Goal: Task Accomplishment & Management: Manage account settings

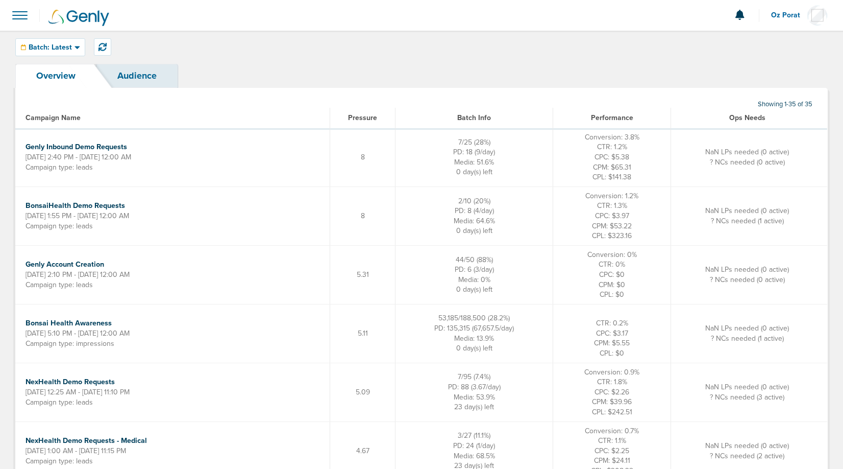
click at [19, 14] on span at bounding box center [20, 15] width 22 height 22
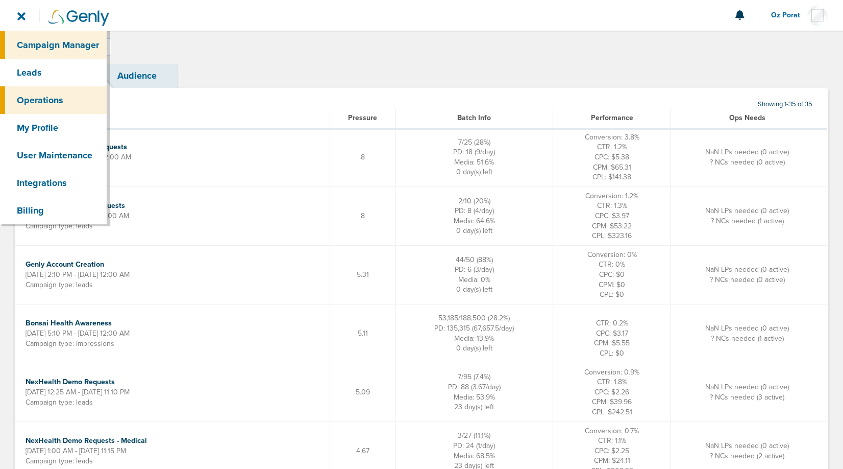
click at [34, 43] on link "Campaign Manager" at bounding box center [53, 45] width 107 height 28
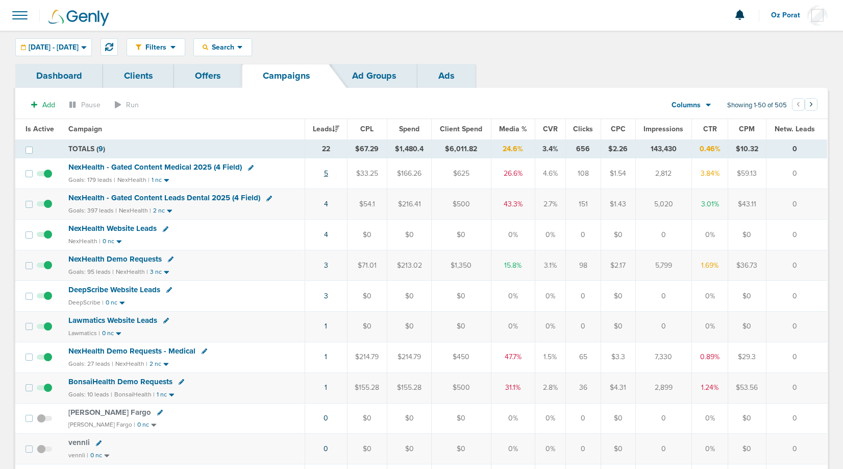
click at [327, 172] on link "5" at bounding box center [326, 173] width 4 height 9
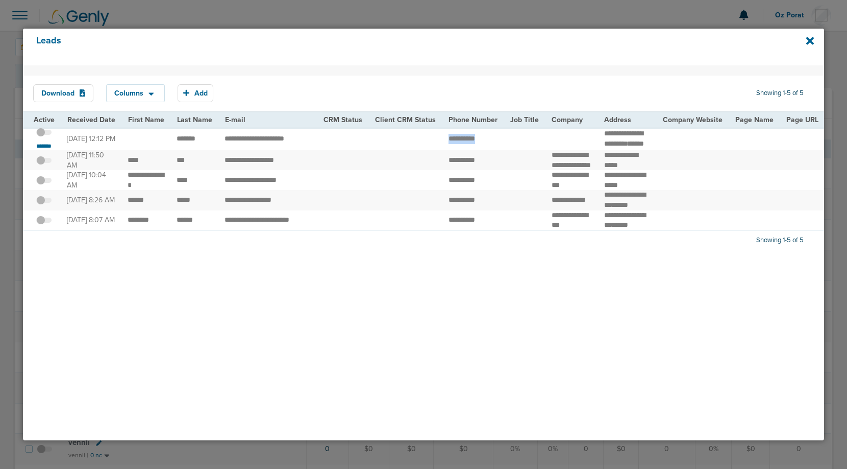
drag, startPoint x: 433, startPoint y: 147, endPoint x: 525, endPoint y: 147, distance: 92.4
copy tr "**********"
click at [811, 43] on icon at bounding box center [811, 41] width 8 height 8
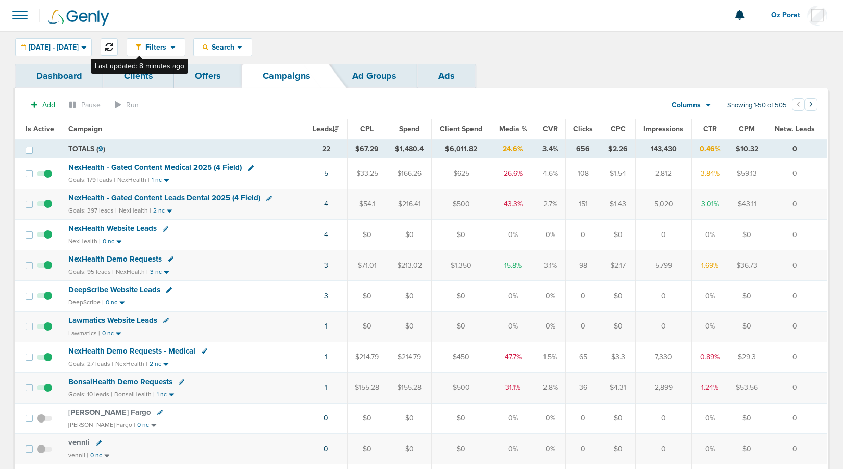
click at [113, 45] on icon at bounding box center [109, 47] width 8 height 8
click at [325, 169] on link "5" at bounding box center [326, 173] width 4 height 9
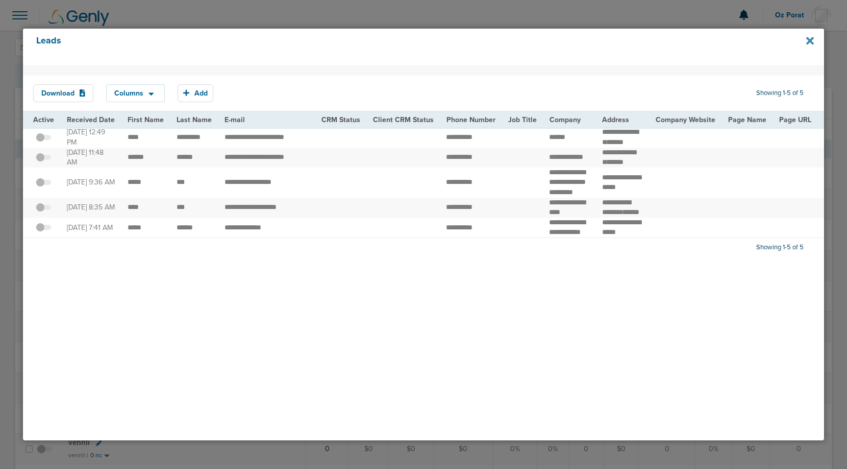
click at [808, 41] on icon at bounding box center [811, 41] width 8 height 8
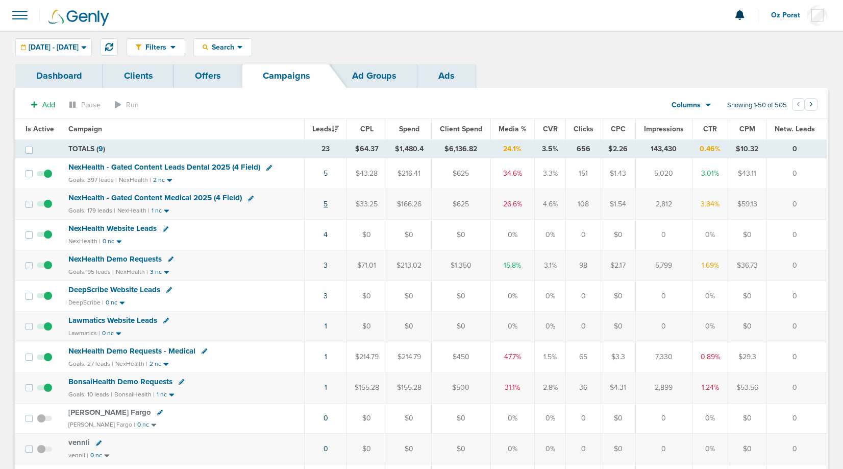
click at [326, 203] on link "5" at bounding box center [326, 204] width 4 height 9
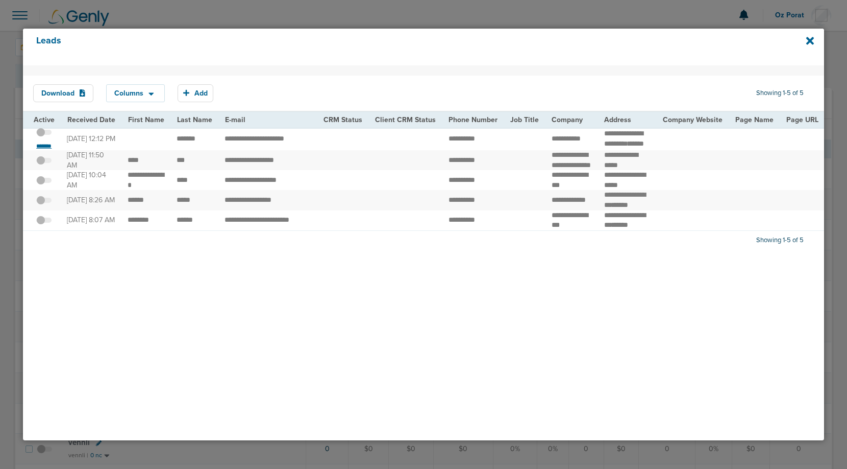
click at [42, 150] on small "*******" at bounding box center [43, 146] width 21 height 8
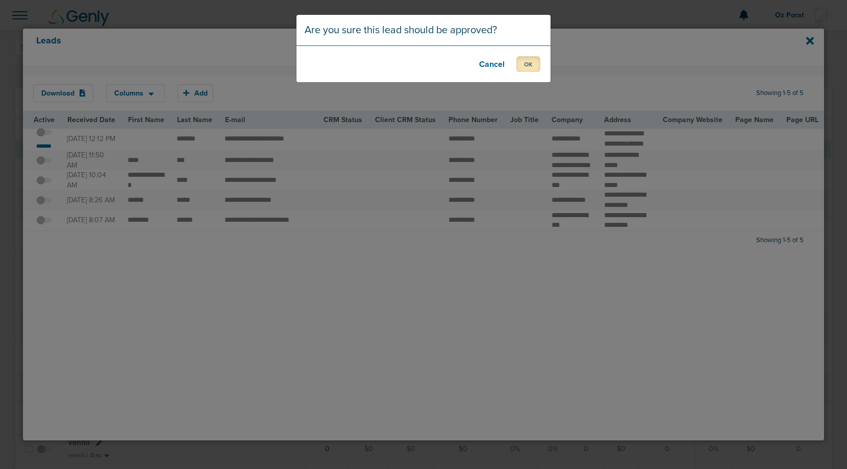
click at [527, 61] on button "OK" at bounding box center [529, 64] width 24 height 16
click at [528, 62] on button "OK" at bounding box center [529, 64] width 24 height 16
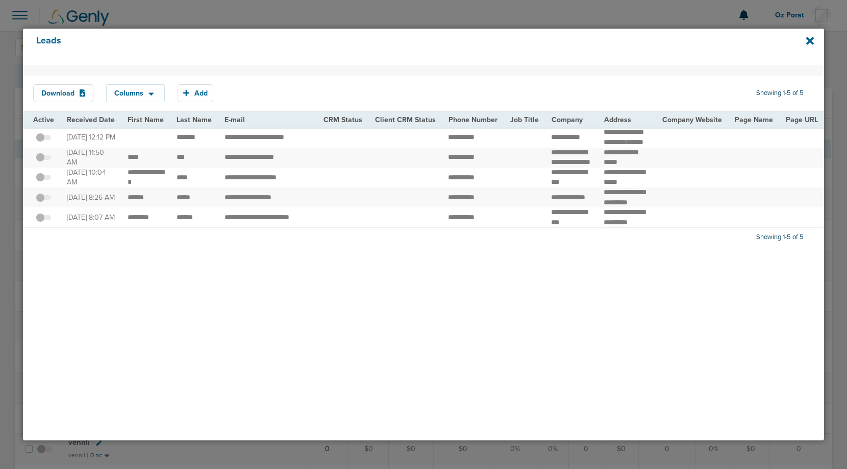
click at [815, 36] on div "Leads" at bounding box center [424, 47] width 802 height 37
click at [810, 40] on icon at bounding box center [811, 41] width 8 height 8
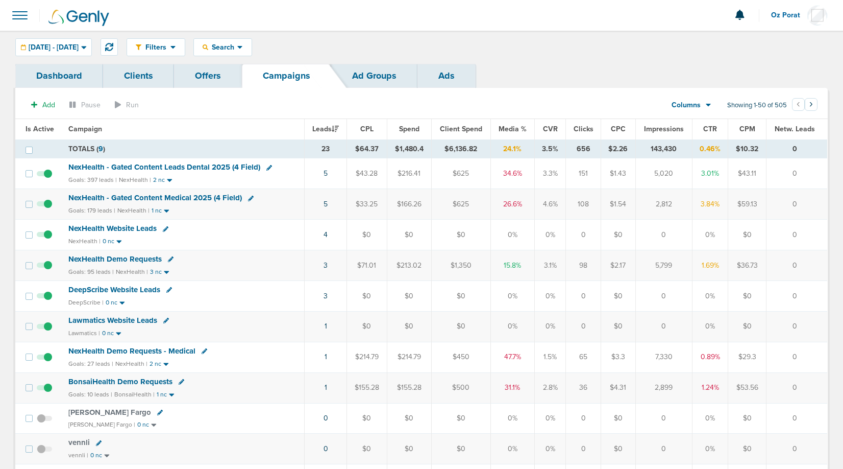
click at [330, 264] on td "3" at bounding box center [326, 265] width 42 height 31
click at [325, 264] on link "3" at bounding box center [326, 265] width 4 height 9
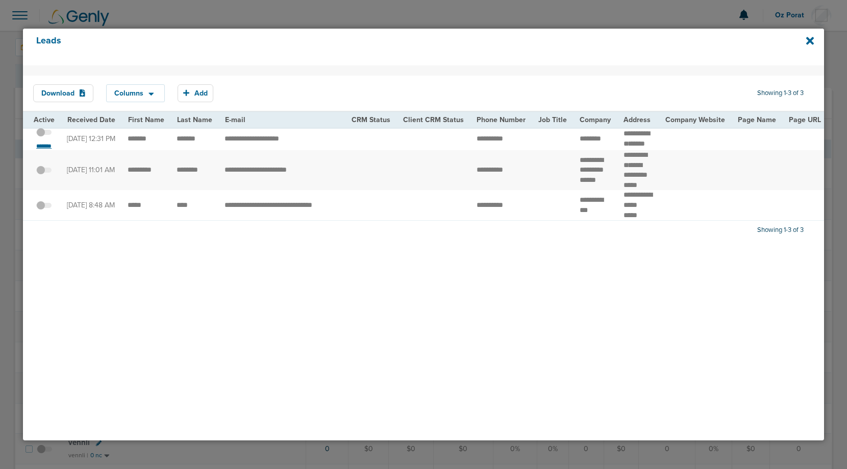
click at [42, 150] on small "*******" at bounding box center [43, 146] width 21 height 8
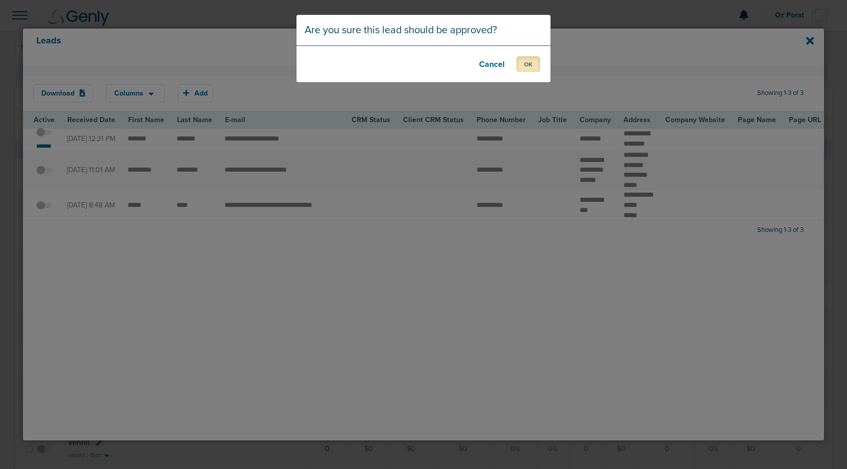
click at [526, 63] on button "OK" at bounding box center [529, 64] width 24 height 16
click at [526, 65] on button "OK" at bounding box center [529, 64] width 24 height 16
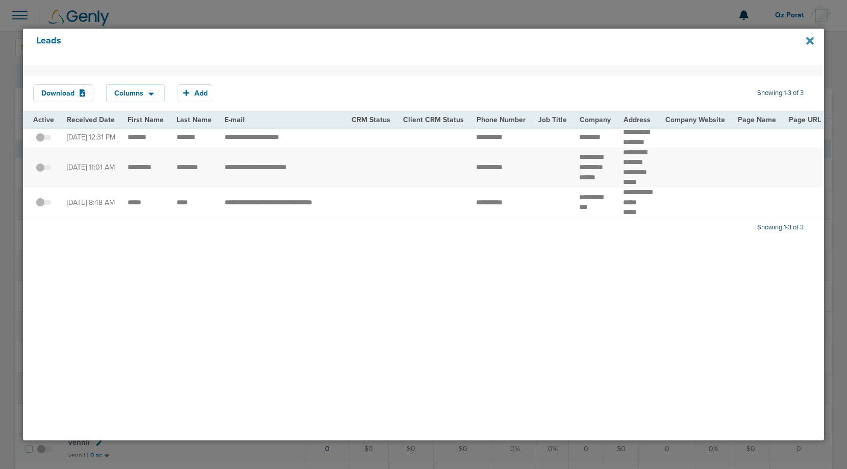
click at [809, 41] on icon at bounding box center [811, 41] width 8 height 8
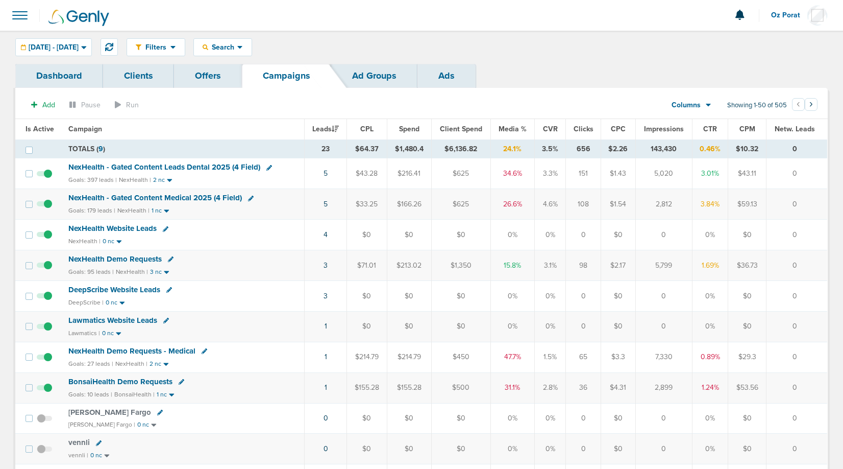
click at [25, 15] on span at bounding box center [20, 15] width 22 height 22
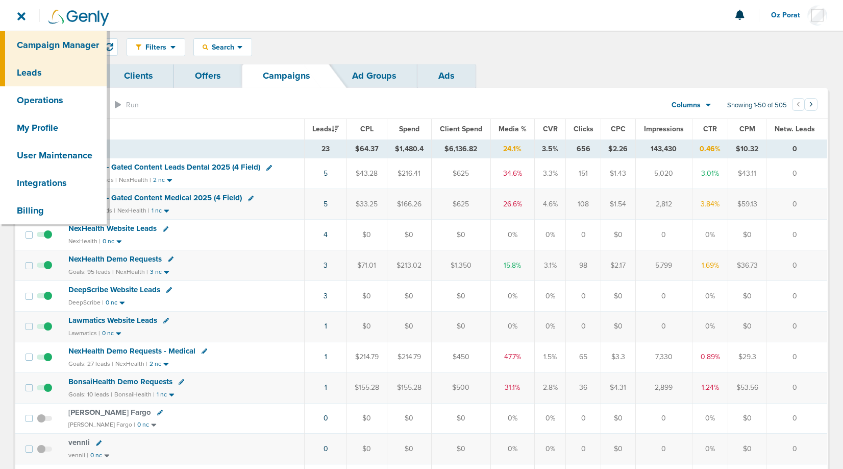
click at [44, 62] on link "Leads" at bounding box center [53, 73] width 107 height 28
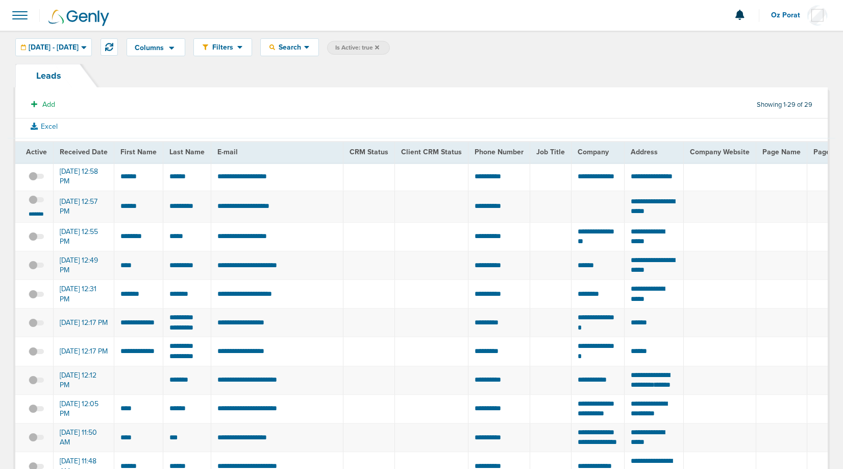
click at [34, 205] on span at bounding box center [36, 205] width 15 height 0
click at [36, 202] on input "checkbox" at bounding box center [36, 202] width 0 height 0
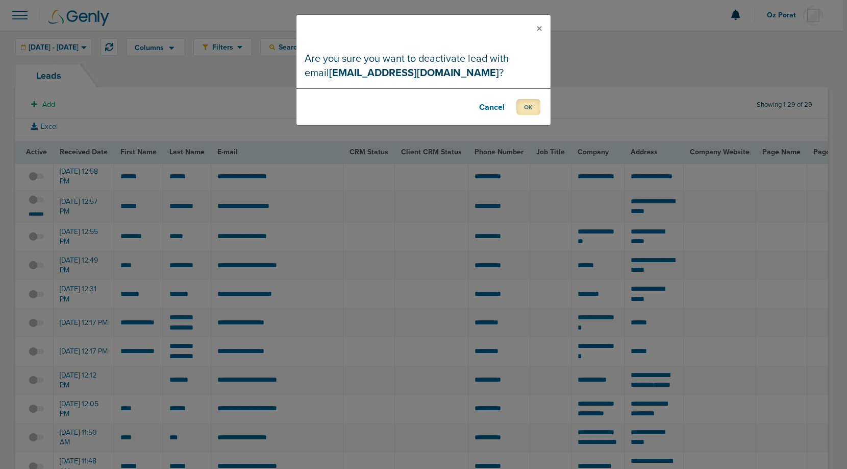
click at [534, 104] on button "OK" at bounding box center [529, 107] width 24 height 16
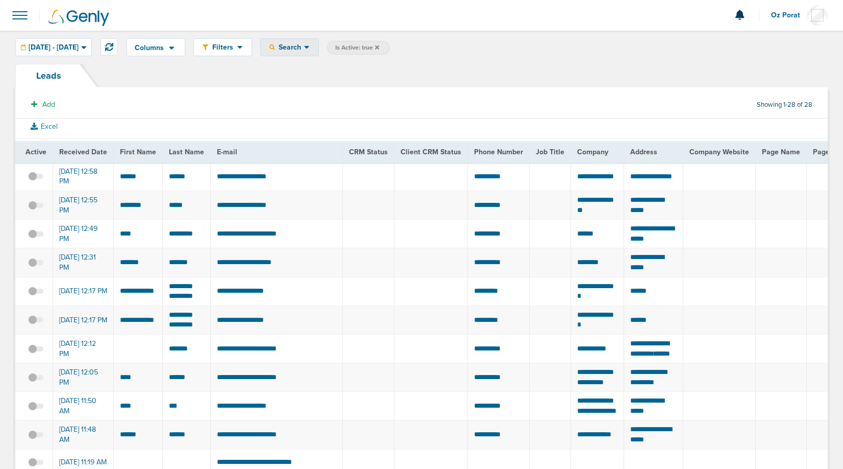
click at [304, 49] on span "Search" at bounding box center [289, 47] width 29 height 9
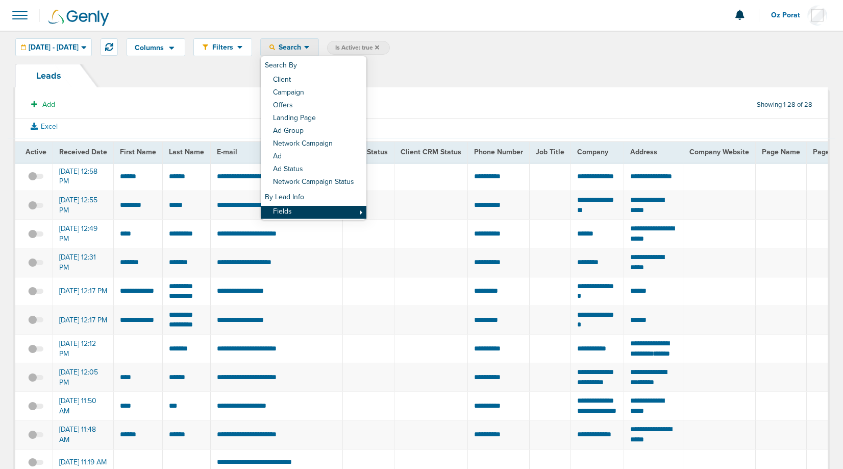
click at [322, 208] on link "Fields" at bounding box center [314, 212] width 106 height 13
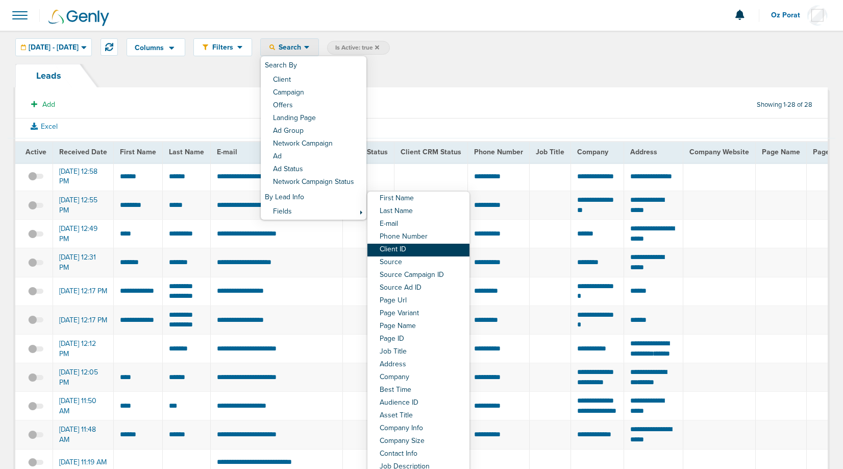
click at [429, 248] on link "Client ID" at bounding box center [419, 250] width 102 height 13
select select "clientId"
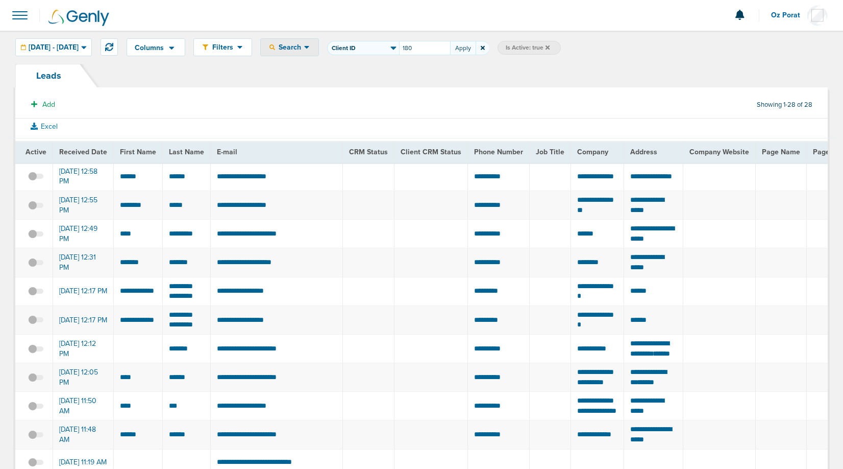
type input "180"
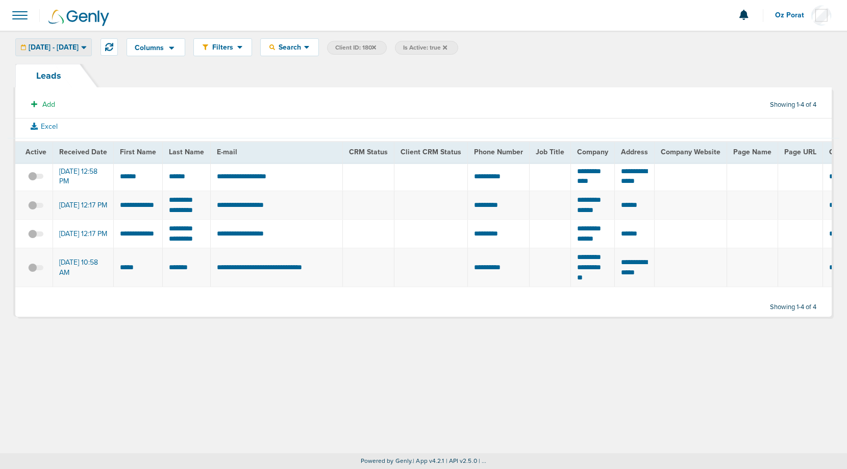
click at [79, 46] on span "[DATE] - [DATE]" at bounding box center [54, 47] width 50 height 7
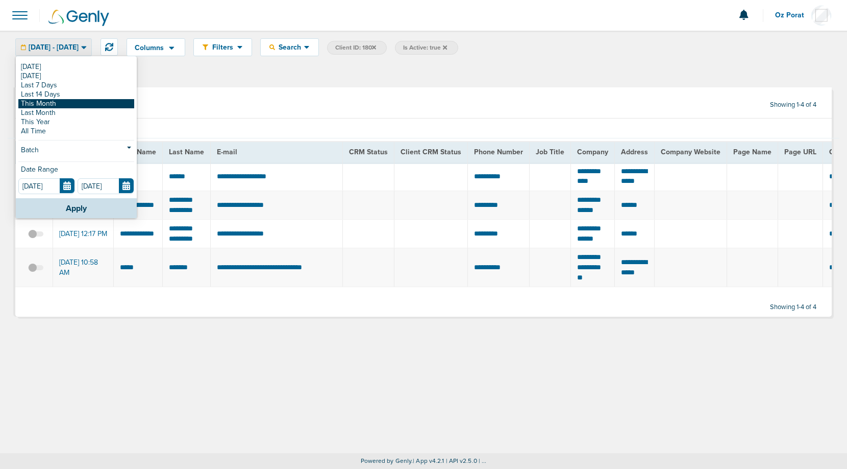
click at [74, 103] on link "This Month" at bounding box center [76, 103] width 116 height 9
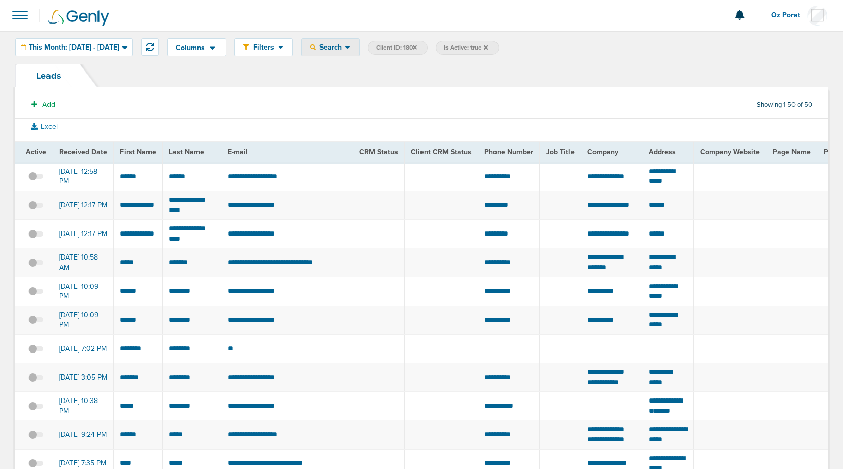
click at [345, 47] on span "Search" at bounding box center [330, 47] width 29 height 9
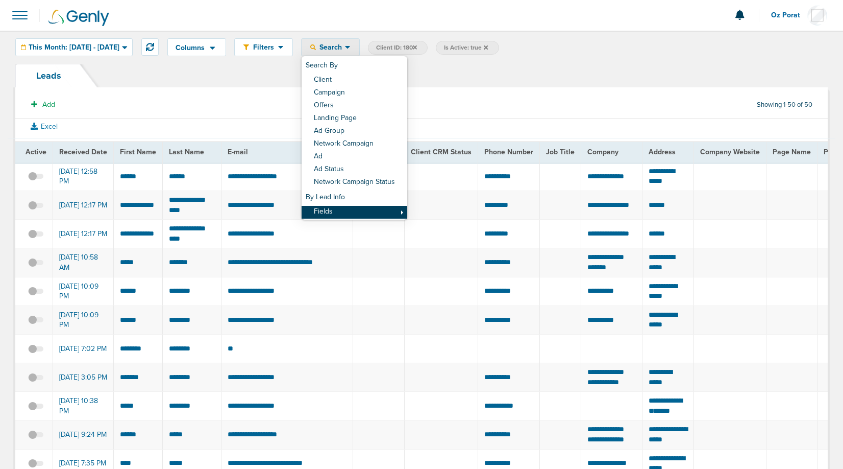
click at [371, 210] on link "Fields" at bounding box center [355, 212] width 106 height 13
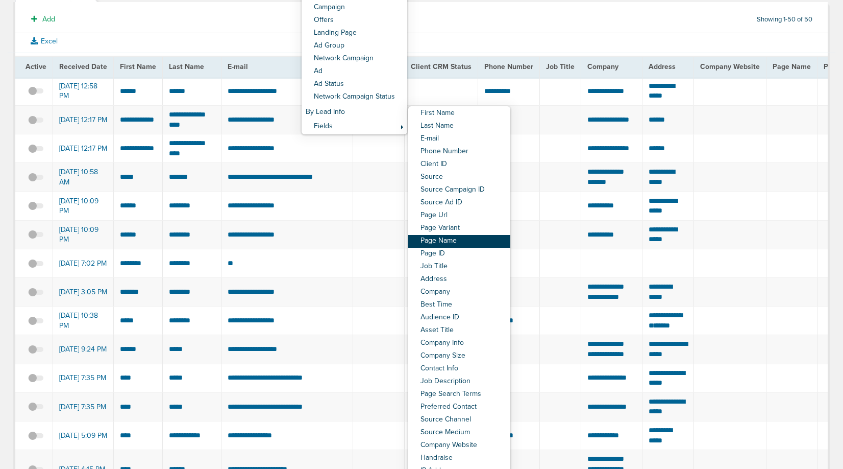
scroll to position [88, 0]
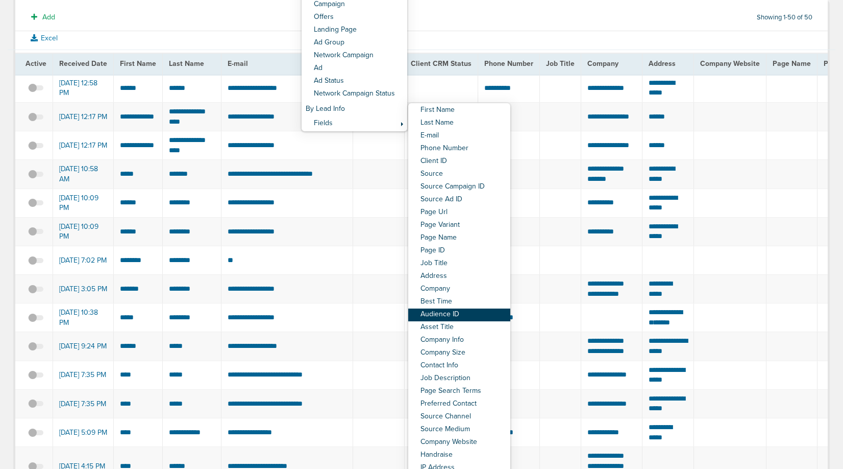
click at [493, 316] on link "Audience ID" at bounding box center [459, 314] width 102 height 13
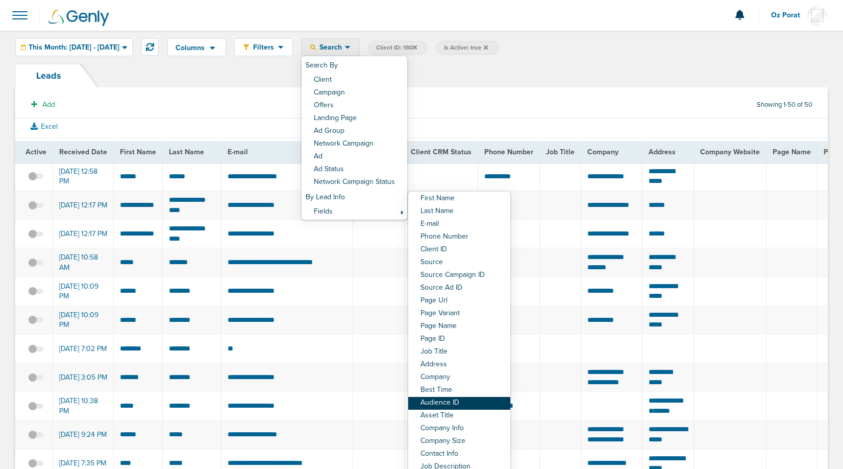
select select "audienceId"
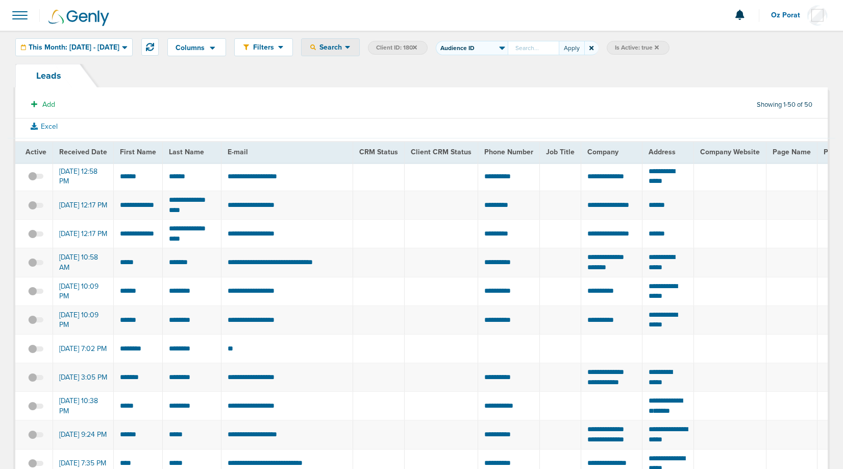
click at [559, 45] on input "First Name Last Name E-mail Phone Number Client ID Source Source Campaign ID So…" at bounding box center [533, 48] width 51 height 14
type input "onco"
